Goal: Information Seeking & Learning: Learn about a topic

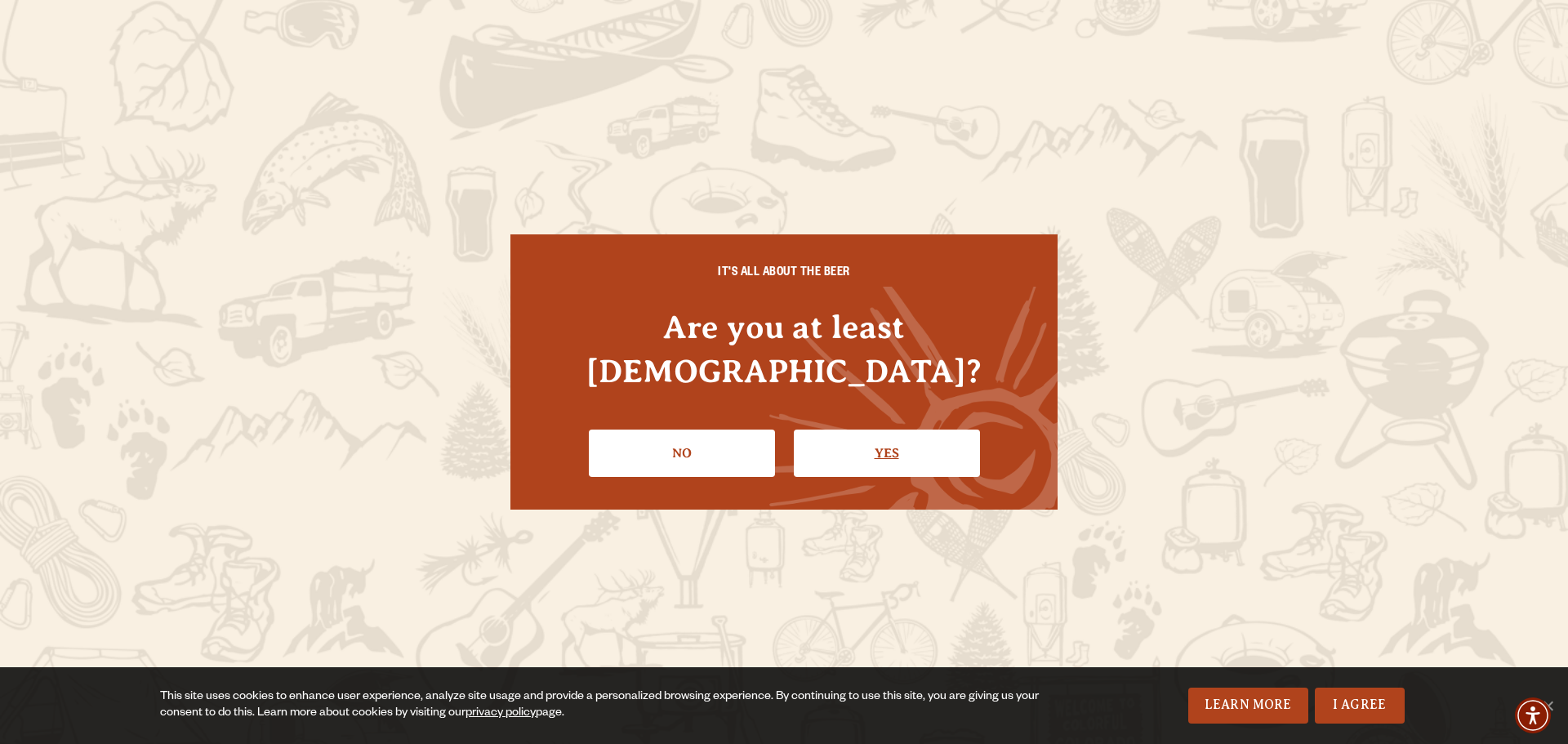
click at [844, 431] on link "Yes" at bounding box center [886, 453] width 186 height 47
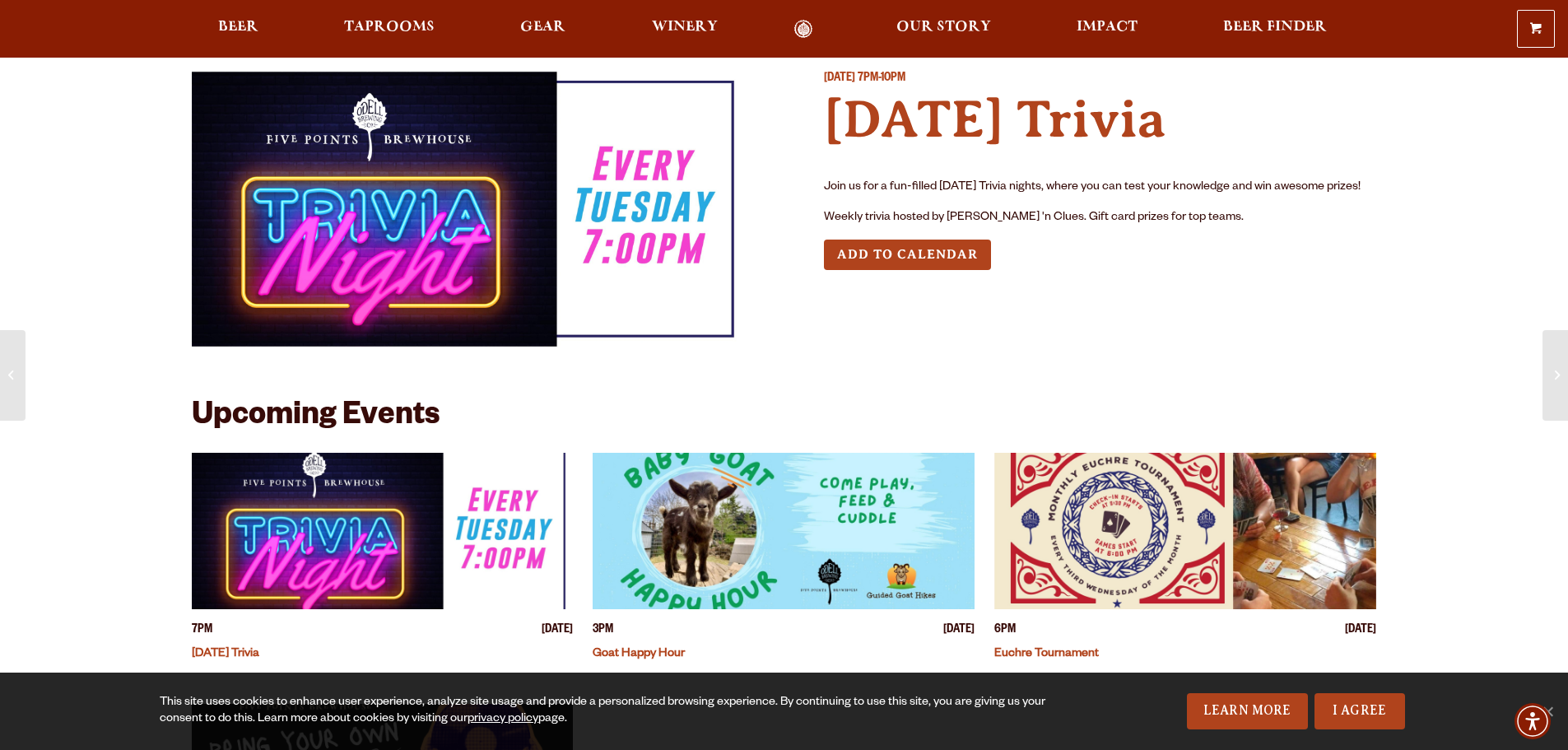
scroll to position [144, 0]
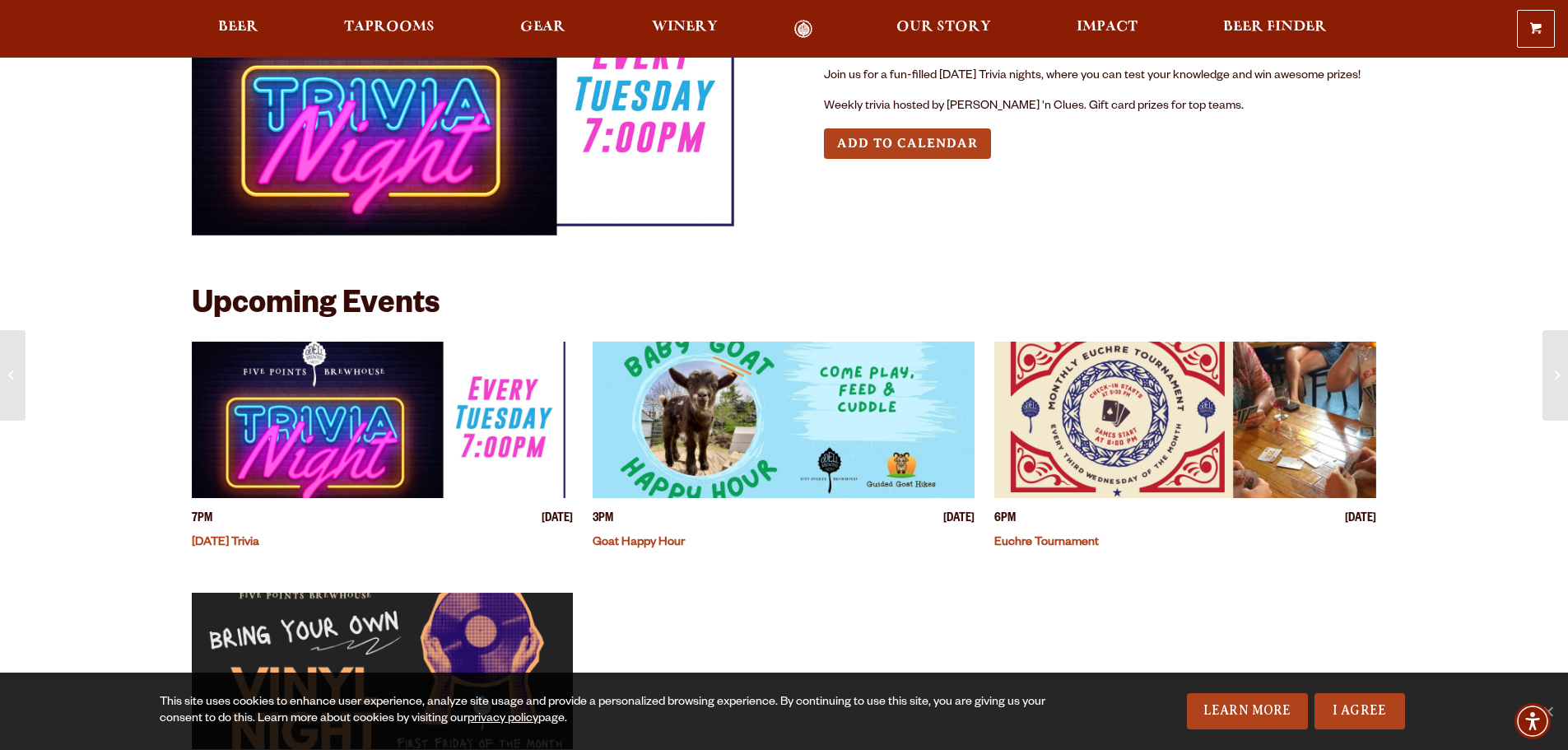
click at [425, 444] on img "View event details" at bounding box center [382, 420] width 382 height 156
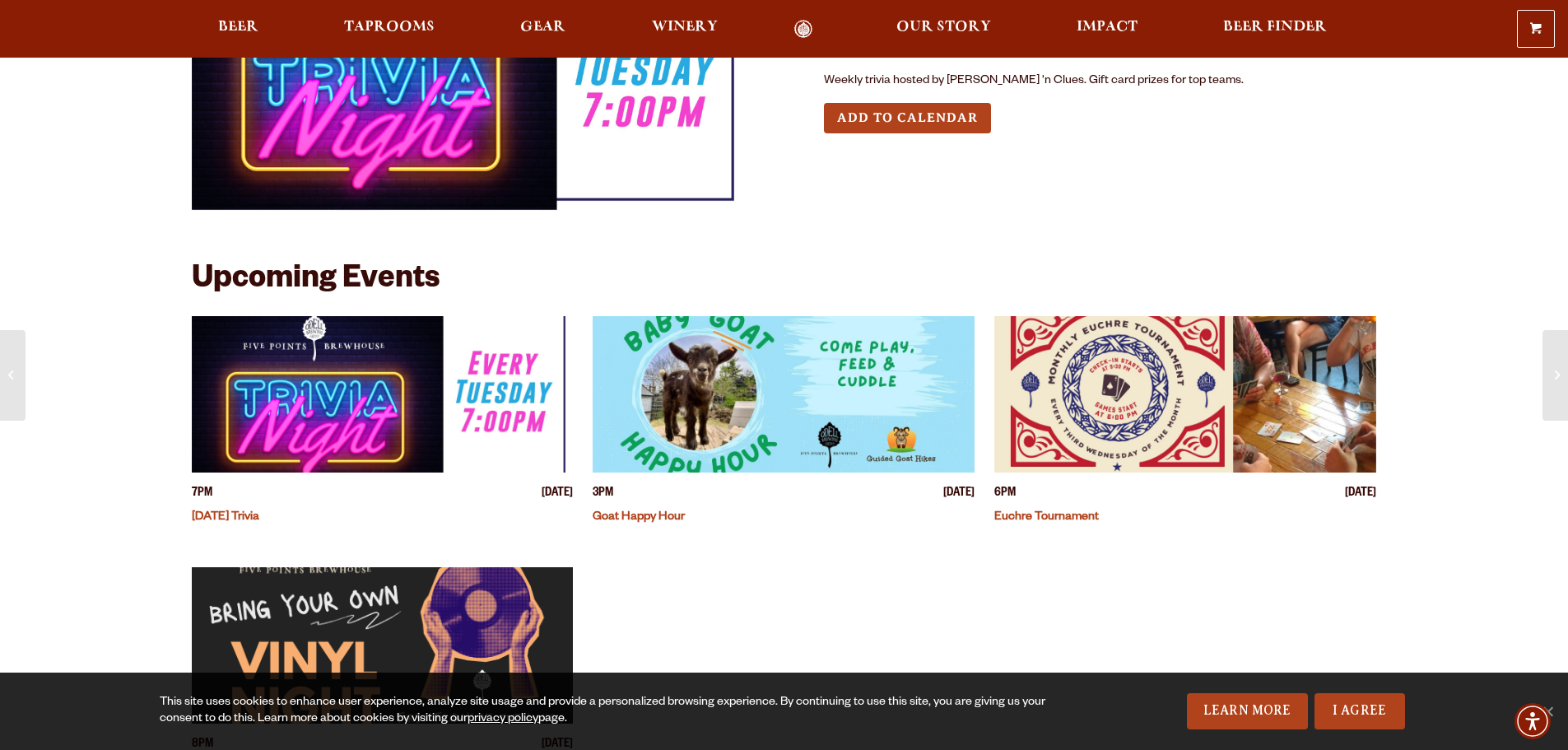
scroll to position [190, 0]
